Goal: Obtain resource: Download file/media

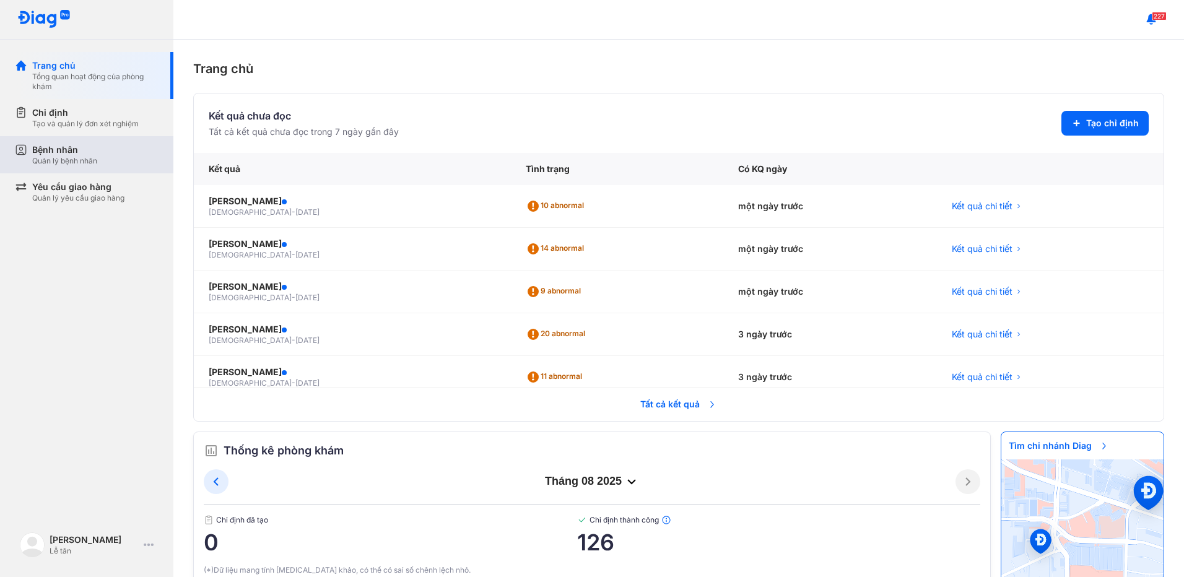
click at [74, 146] on div "Bệnh nhân" at bounding box center [64, 150] width 65 height 12
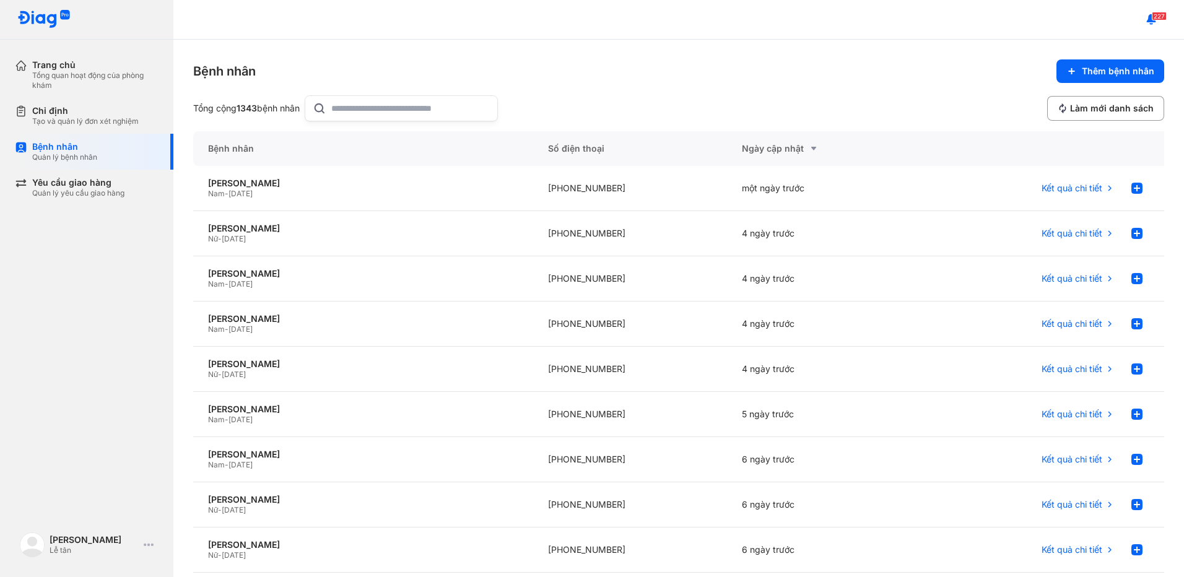
click at [409, 108] on input "text" at bounding box center [410, 108] width 158 height 25
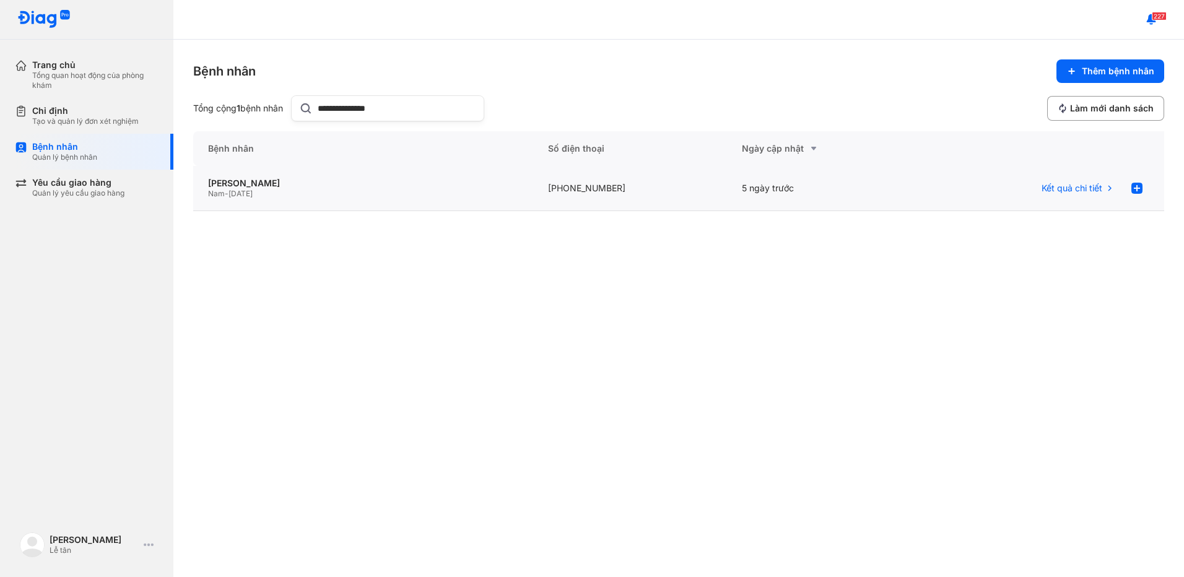
type input "**********"
click at [361, 196] on div "Nam - 30/01/1979" at bounding box center [363, 194] width 310 height 10
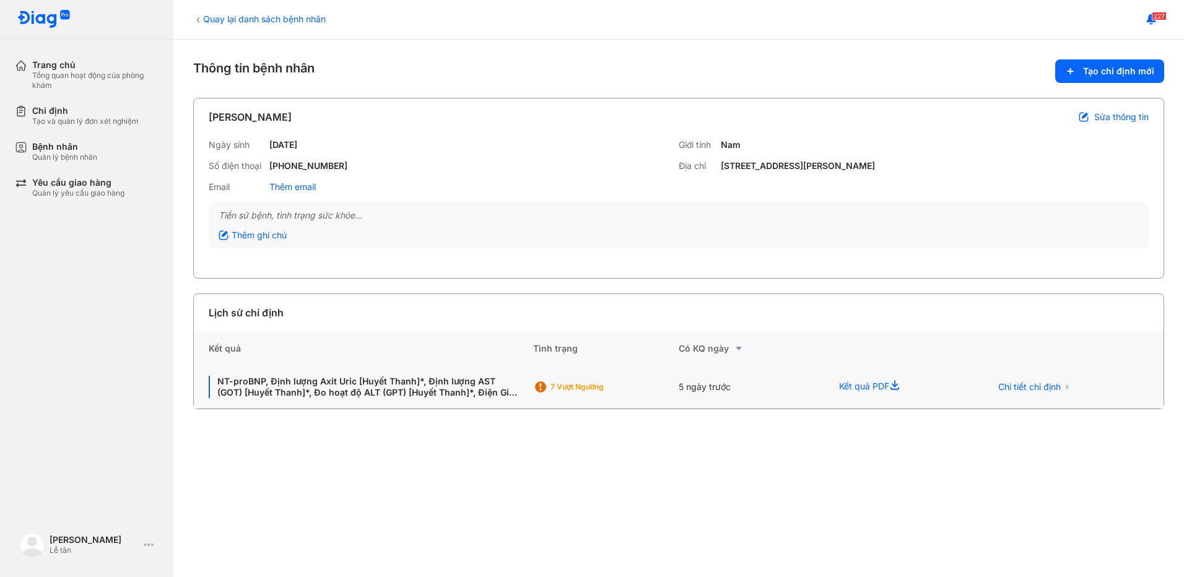
click at [814, 394] on div "5 ngày trước" at bounding box center [751, 387] width 145 height 43
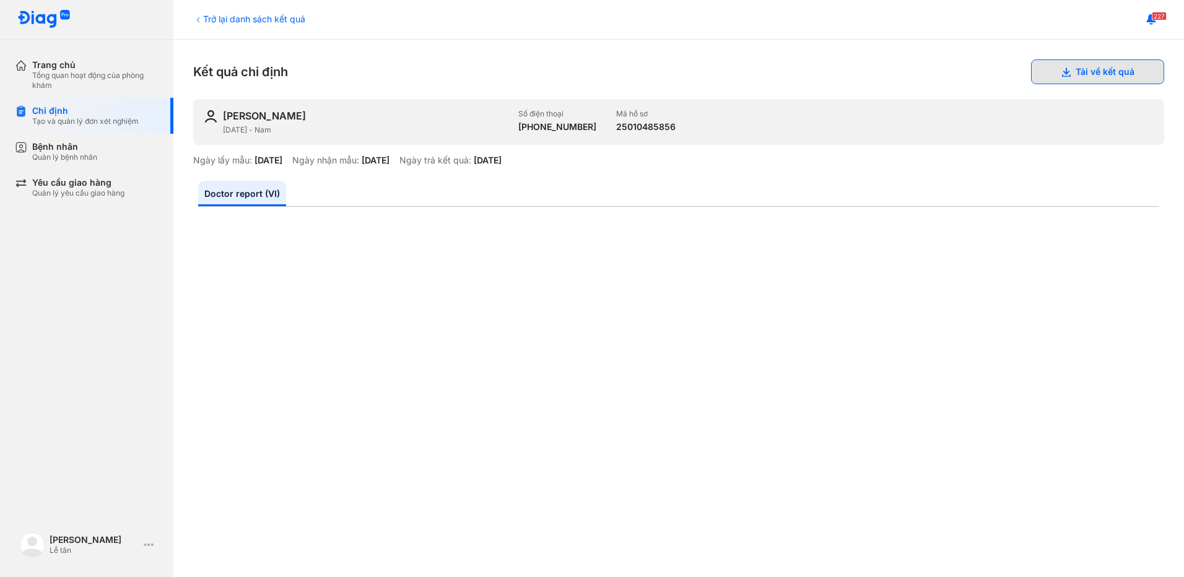
click at [1103, 73] on button "Tải về kết quả" at bounding box center [1097, 71] width 133 height 25
click at [75, 163] on div "Bệnh nhân Quản lý bệnh nhân" at bounding box center [94, 152] width 158 height 36
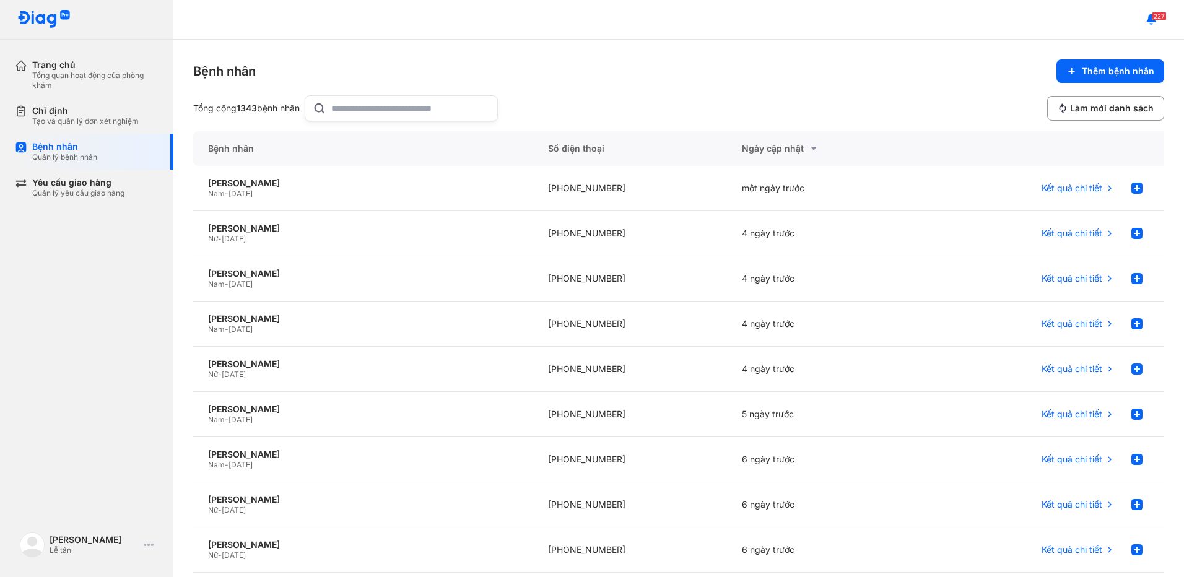
click at [466, 102] on input "text" at bounding box center [410, 108] width 158 height 25
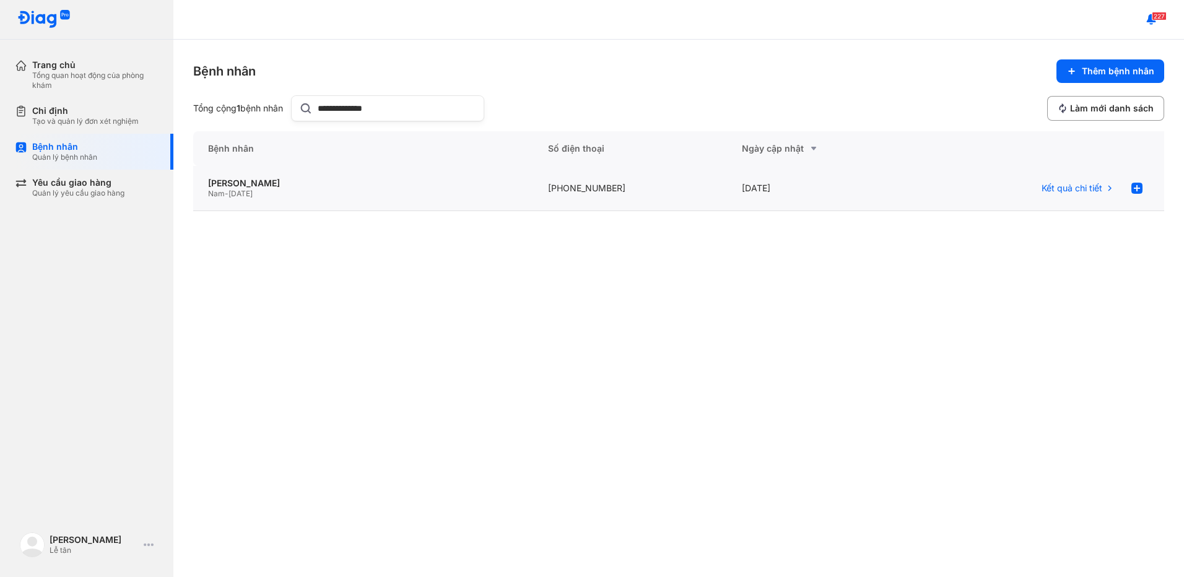
type input "**********"
click at [373, 190] on div "Nam - 20/08/1970" at bounding box center [363, 194] width 310 height 10
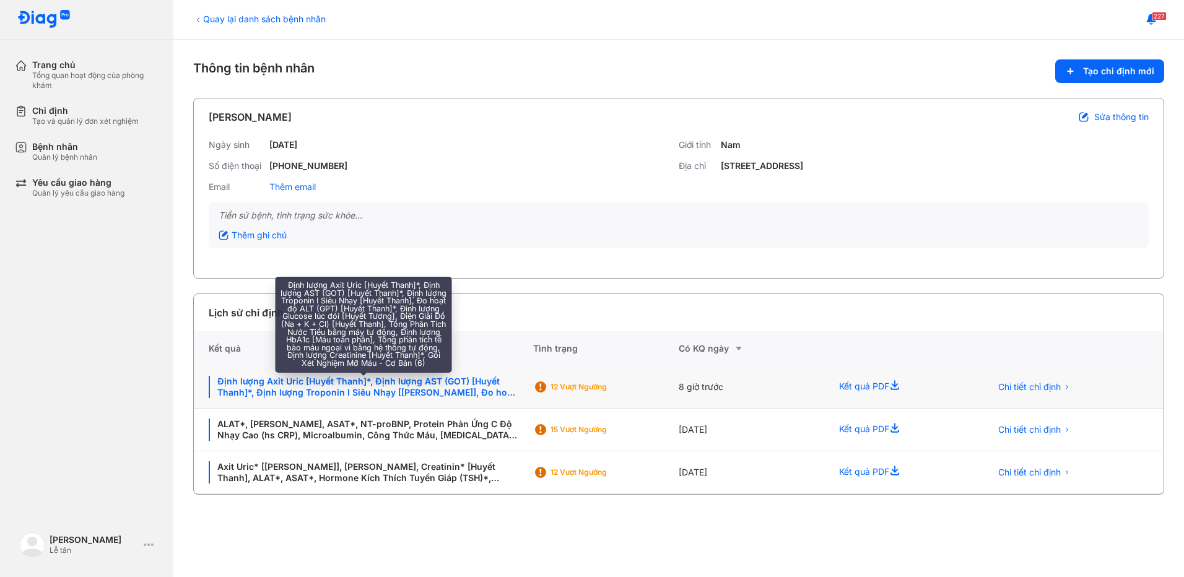
click at [443, 394] on div "Định lượng Axit Uric [Huyết Thanh]*, Định lượng AST (GOT) [Huyết Thanh]*, Định …" at bounding box center [364, 387] width 310 height 22
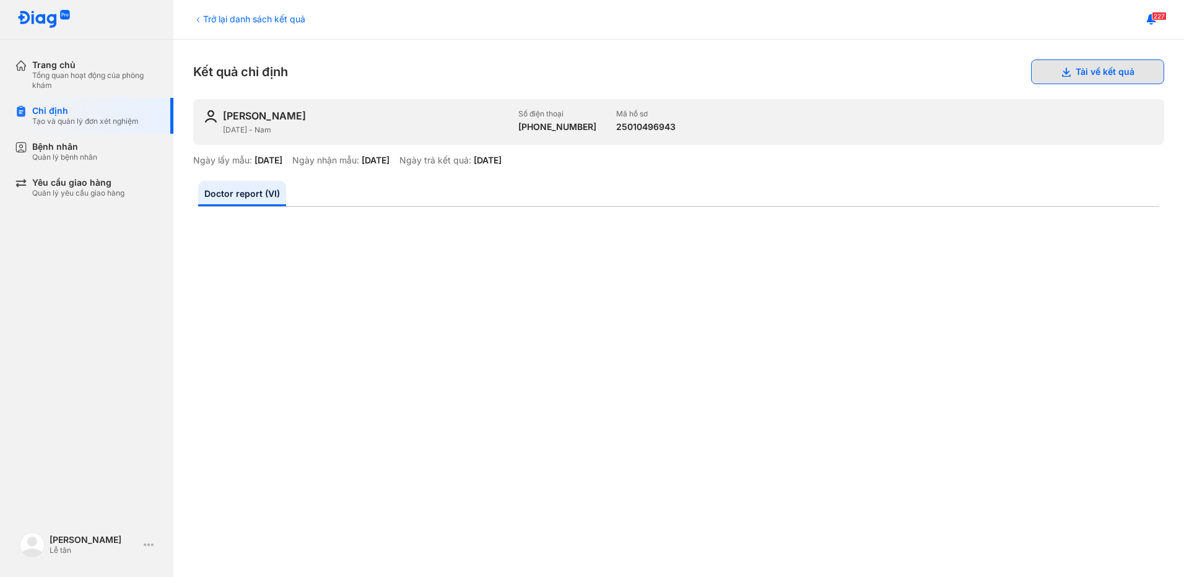
click at [1097, 77] on button "Tải về kết quả" at bounding box center [1097, 71] width 133 height 25
